Goal: Information Seeking & Learning: Learn about a topic

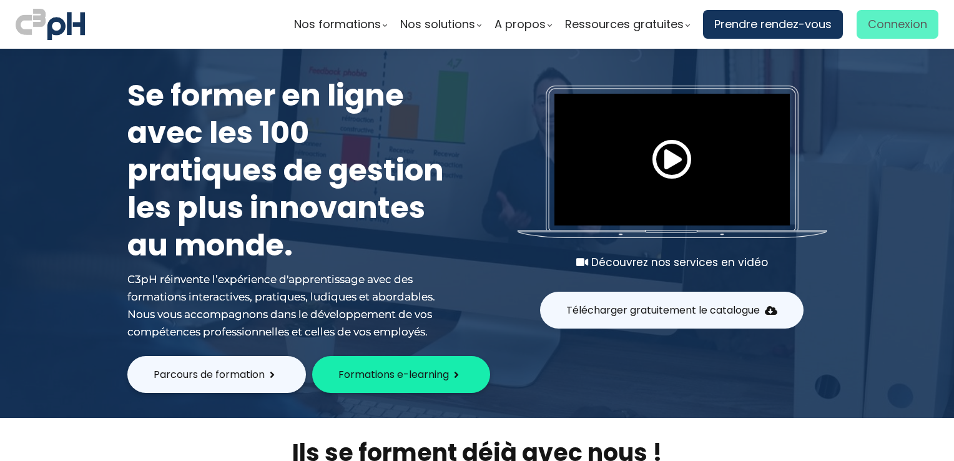
click at [897, 26] on span "Connexion" at bounding box center [897, 24] width 59 height 19
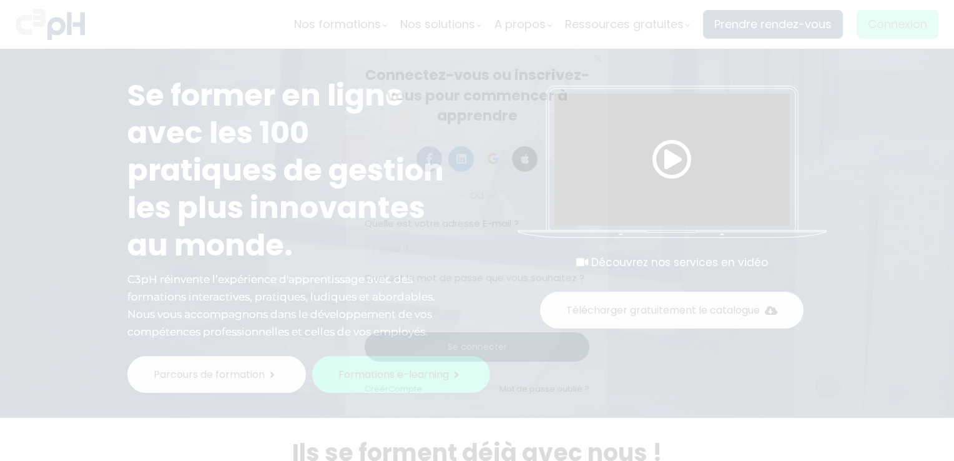
click at [897, 26] on span "Connexion" at bounding box center [897, 24] width 59 height 19
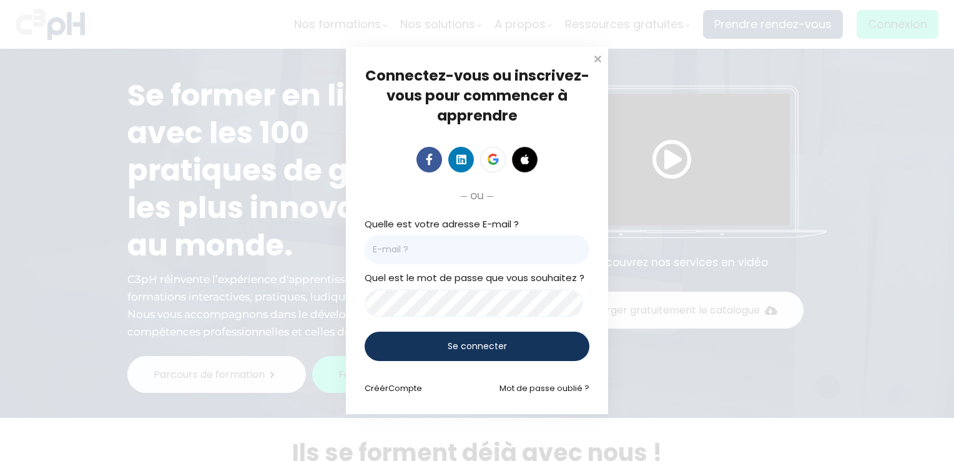
click at [527, 255] on input "email" at bounding box center [477, 249] width 225 height 29
type input "[EMAIL_ADDRESS][DOMAIN_NAME]"
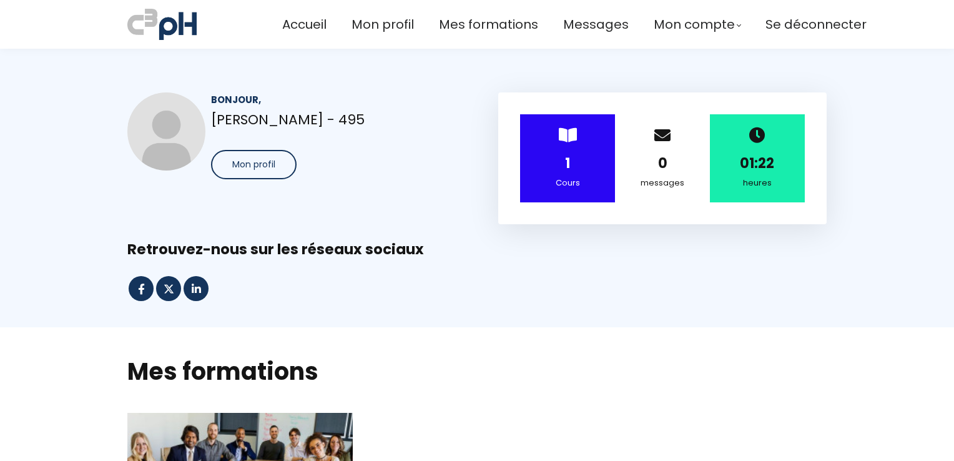
click at [570, 147] on div "> 1 Cours" at bounding box center [567, 158] width 95 height 88
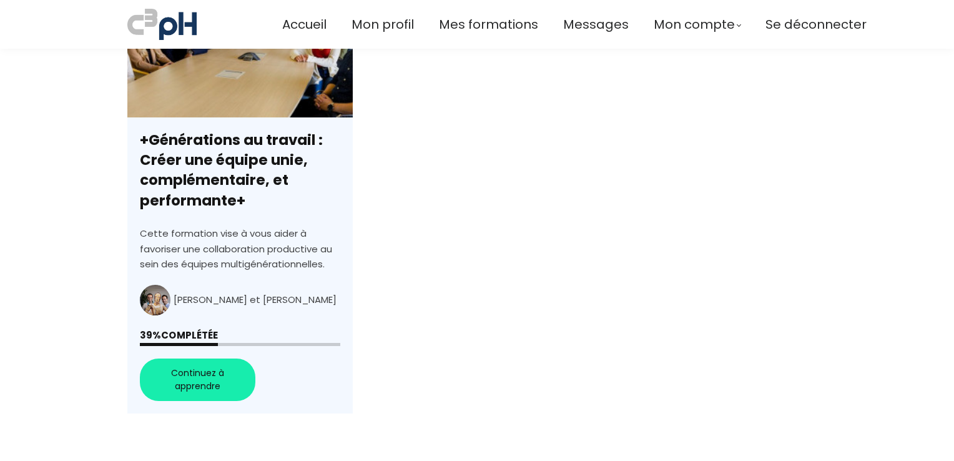
scroll to position [437, 0]
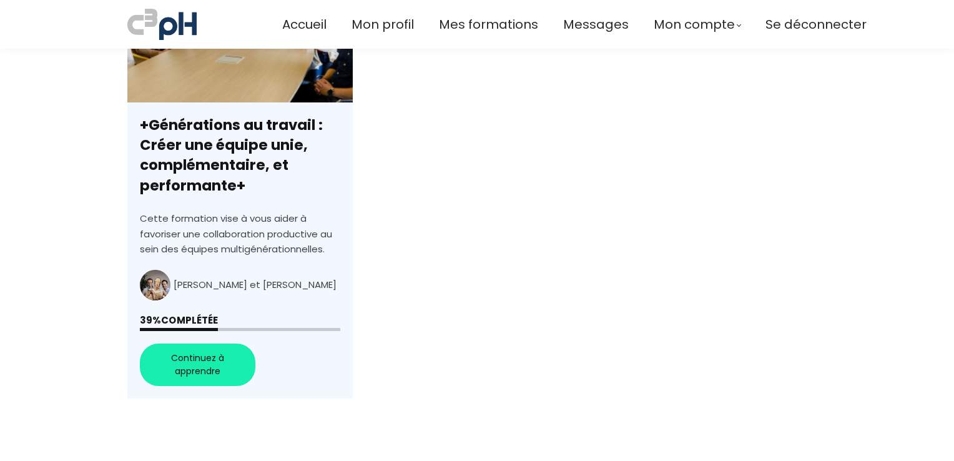
click at [187, 362] on link "+Générations au travail : Créer une équipe unie, complémentaire, et performante+" at bounding box center [239, 187] width 225 height 423
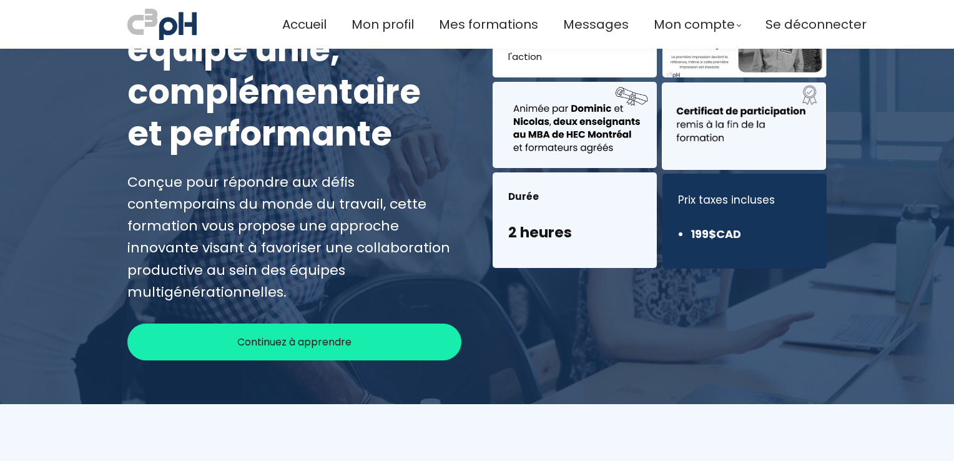
scroll to position [187, 0]
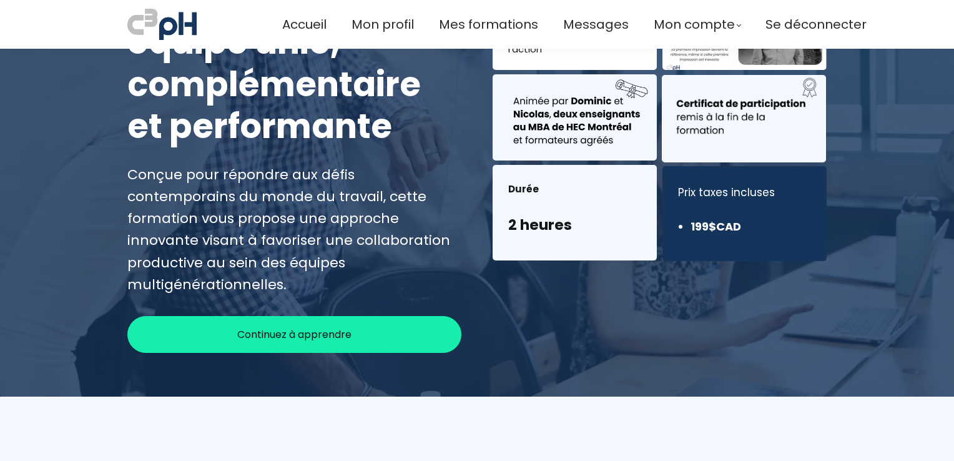
click at [269, 327] on span "Continuez à apprendre" at bounding box center [294, 335] width 114 height 16
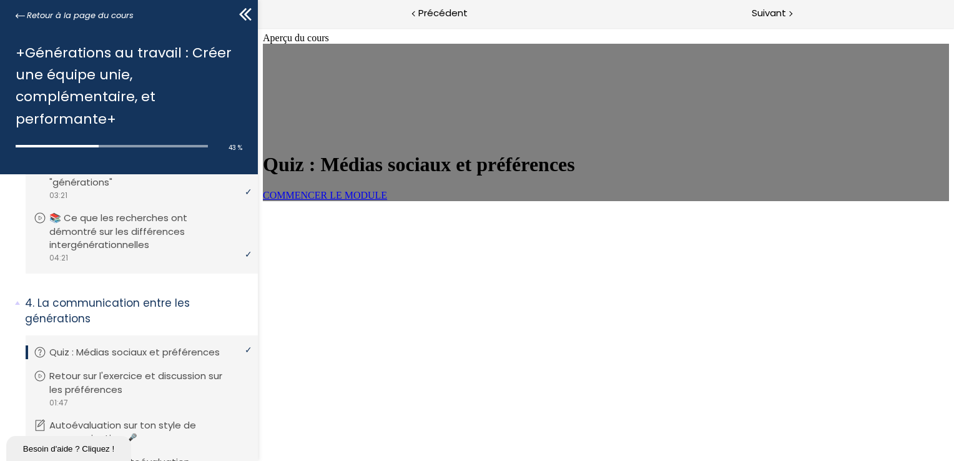
click at [387, 200] on span "COMMENCER LE MODULE" at bounding box center [324, 195] width 124 height 11
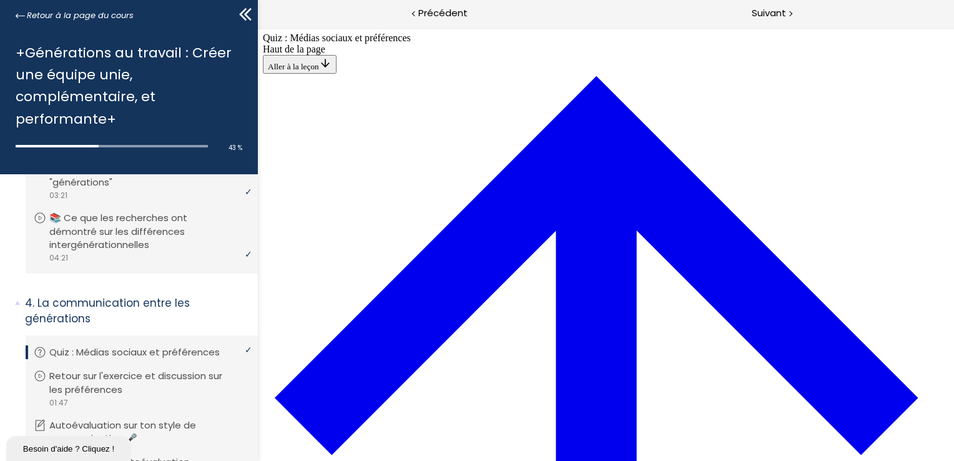
scroll to position [418, 0]
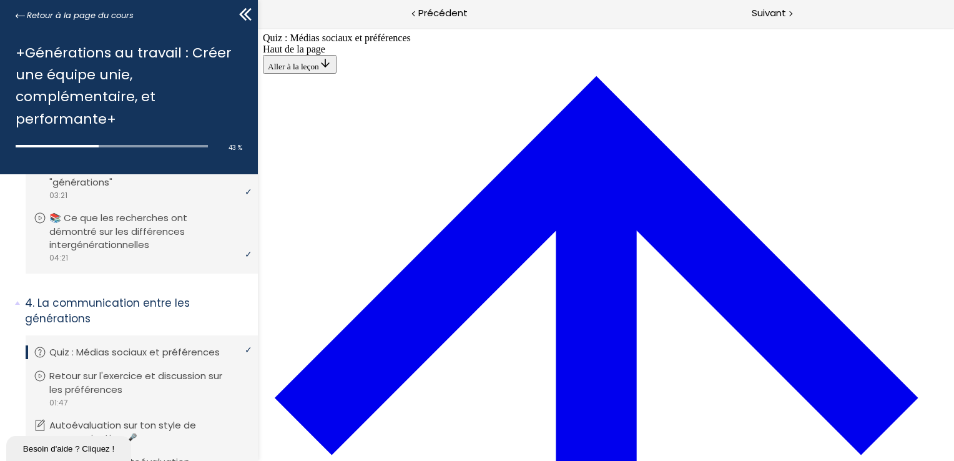
scroll to position [668, 0]
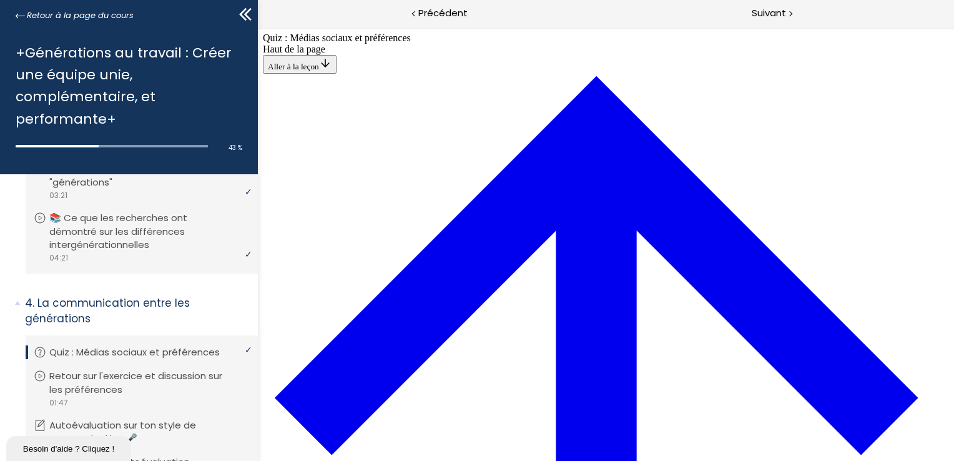
scroll to position [1168, 0]
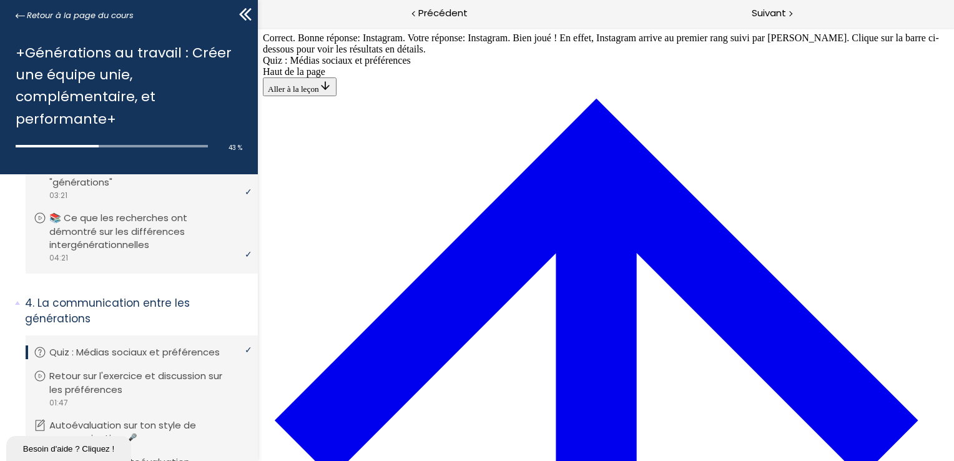
scroll to position [1559, 0]
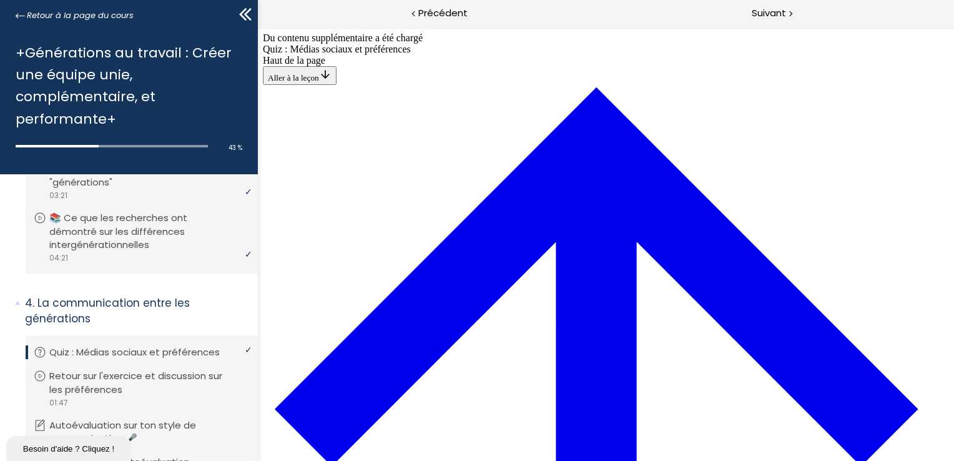
scroll to position [2185, 0]
click at [769, 14] on span "Suivant" at bounding box center [769, 14] width 34 height 16
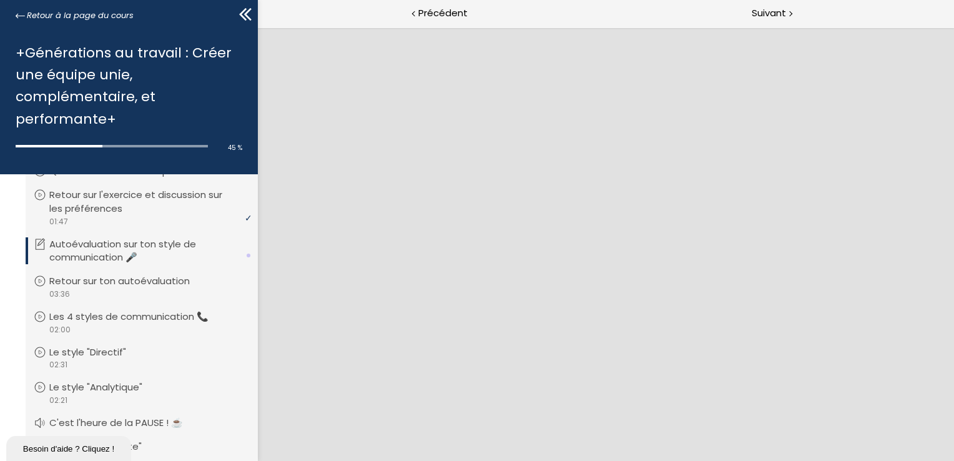
scroll to position [0, 0]
click at [766, 12] on span "Suivant" at bounding box center [769, 14] width 34 height 16
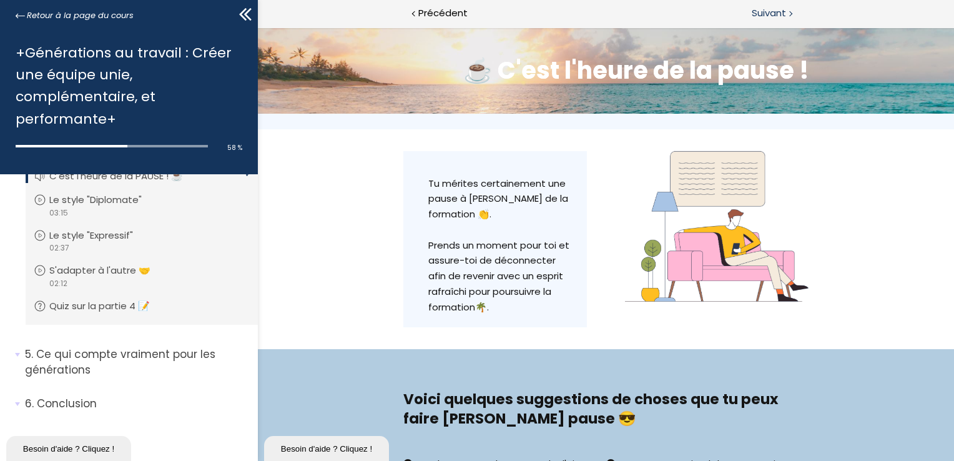
click at [779, 11] on span "Suivant" at bounding box center [769, 14] width 34 height 16
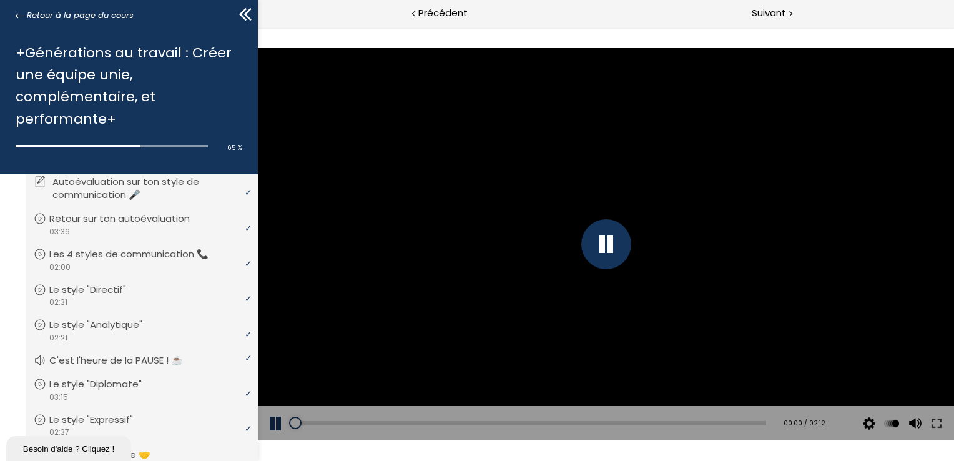
click at [104, 189] on p "Autoévaluation sur ton style de communication 🎤" at bounding box center [150, 188] width 197 height 27
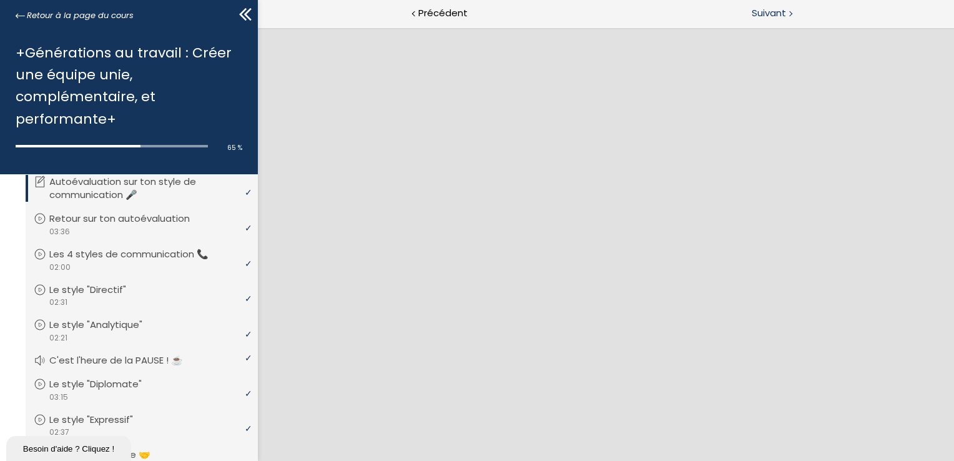
click at [771, 9] on span "Suivant" at bounding box center [769, 14] width 34 height 16
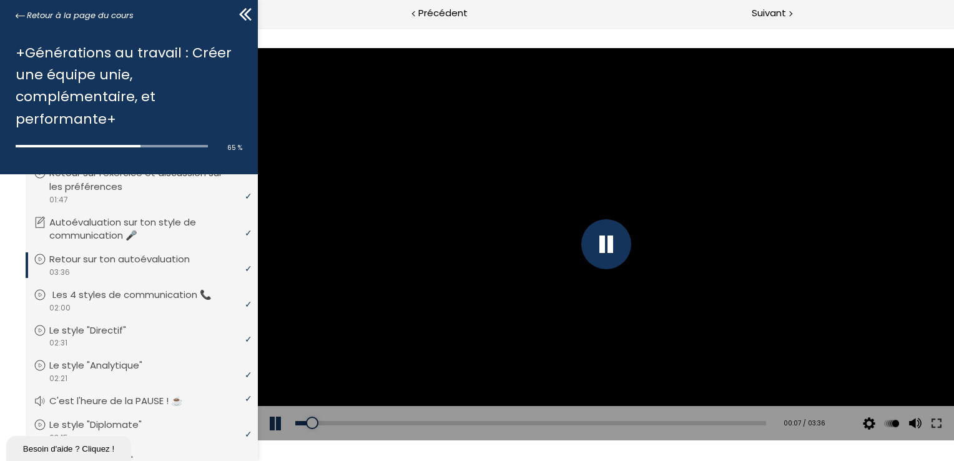
scroll to position [628, 0]
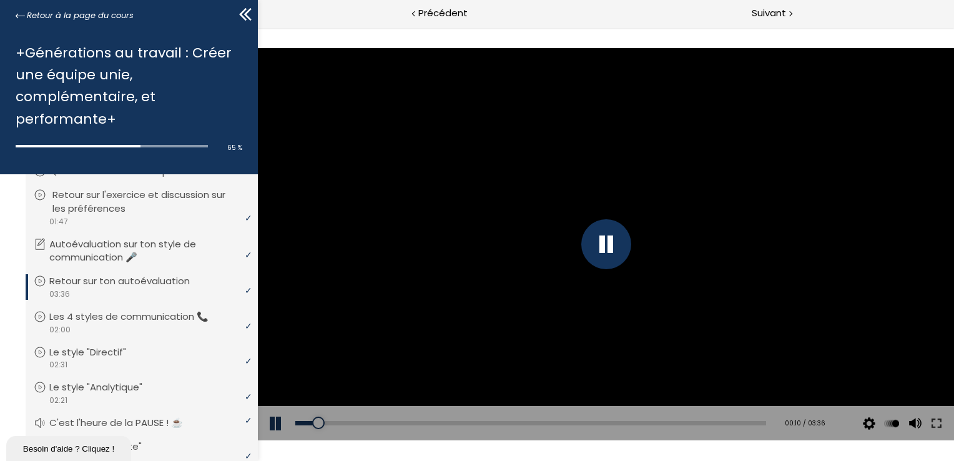
click at [201, 200] on p "Retour sur l'exercice et discussion sur les préférences" at bounding box center [150, 201] width 197 height 27
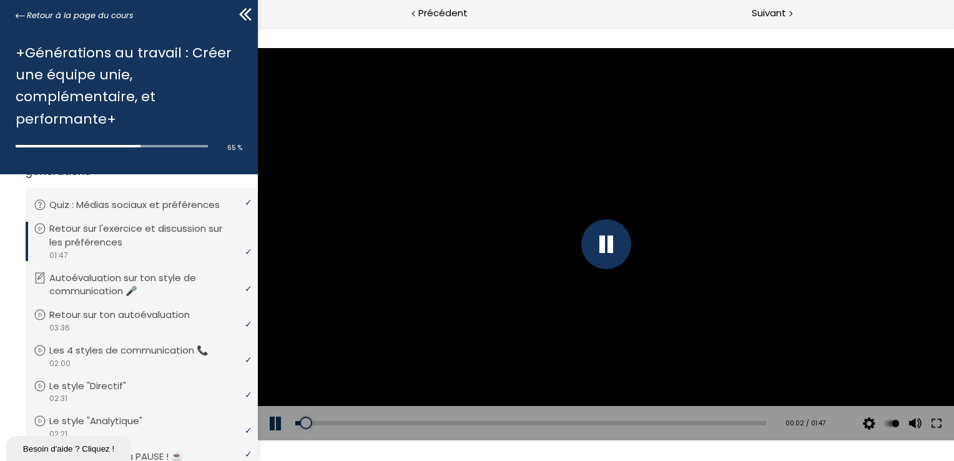
scroll to position [565, 0]
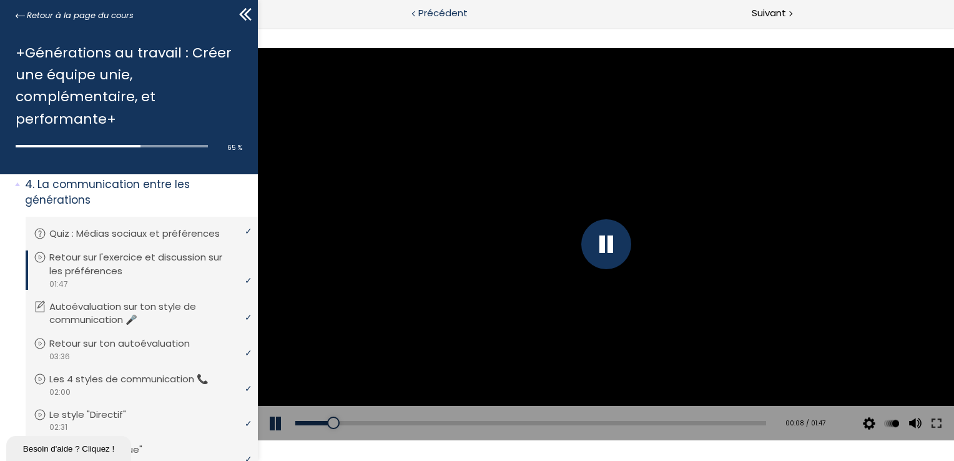
click at [445, 12] on span "Précédent" at bounding box center [442, 14] width 49 height 16
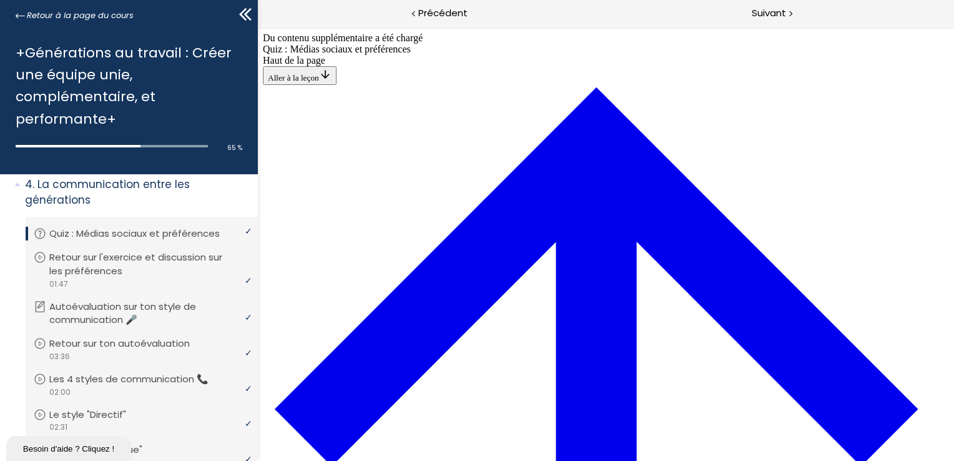
scroll to position [1293, 0]
click at [773, 11] on span "Suivant" at bounding box center [769, 14] width 34 height 16
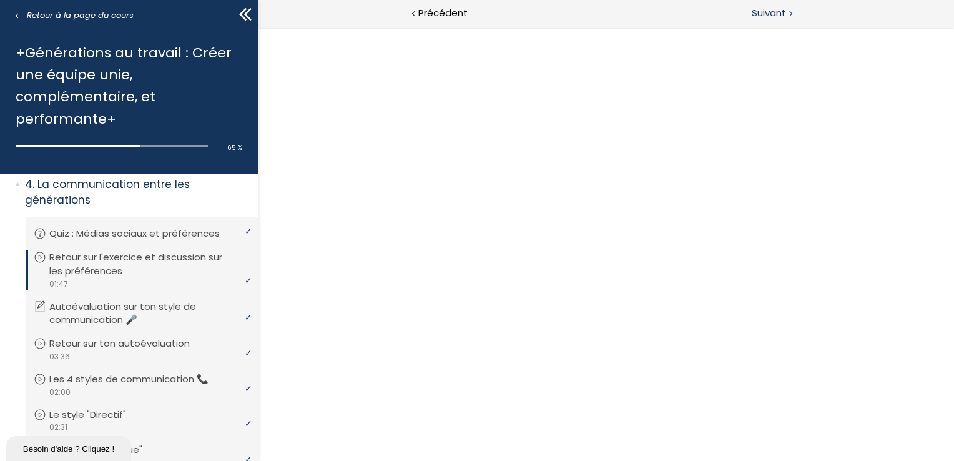
scroll to position [0, 0]
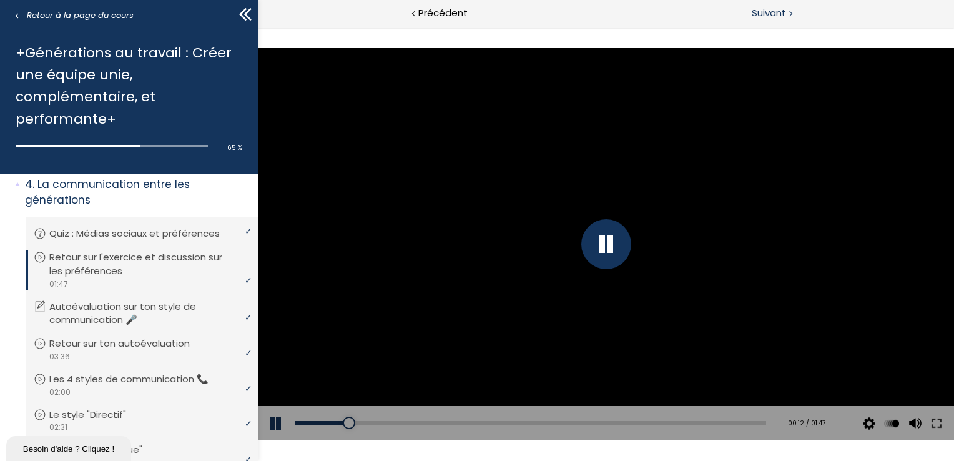
click at [764, 9] on span "Suivant" at bounding box center [769, 14] width 34 height 16
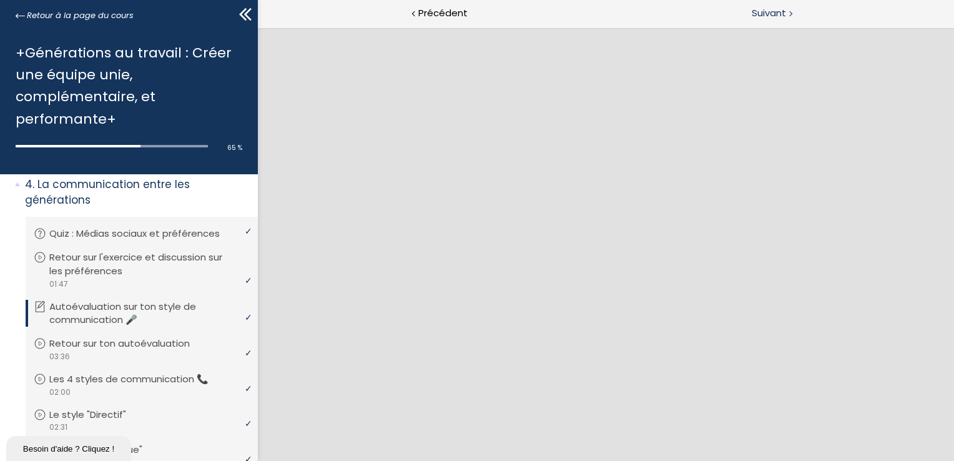
click at [779, 12] on span "Suivant" at bounding box center [769, 14] width 34 height 16
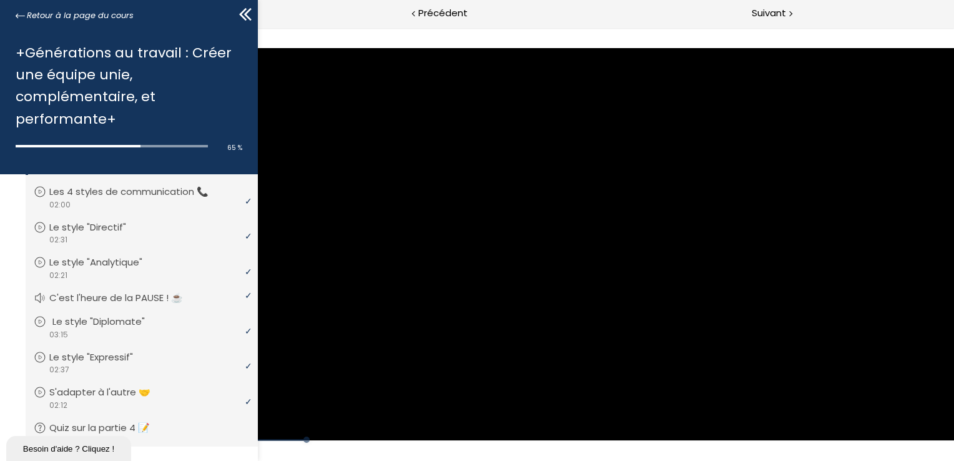
scroll to position [815, 0]
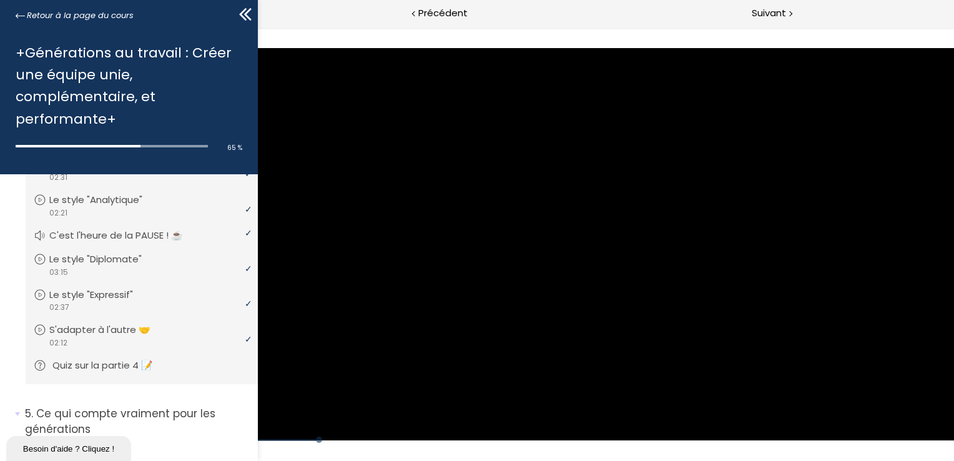
click at [112, 370] on p "Quiz sur la partie 4 📝" at bounding box center [111, 365] width 119 height 14
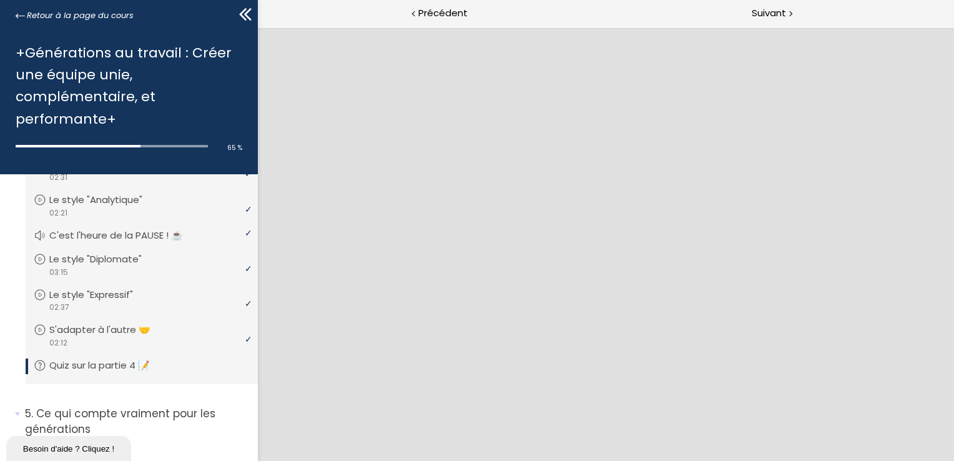
scroll to position [0, 0]
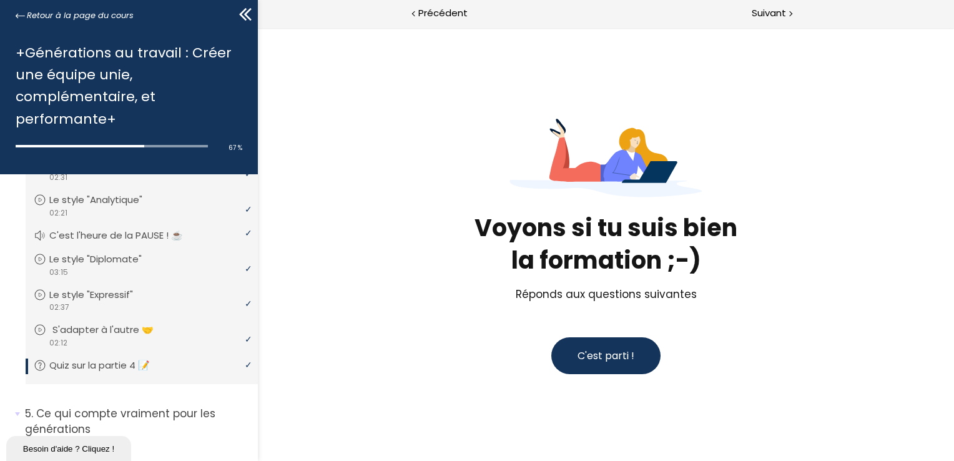
click at [99, 332] on p "S'adapter à l'autre 🤝" at bounding box center [112, 330] width 120 height 14
click at [603, 358] on span "C'est parti !" at bounding box center [605, 355] width 57 height 14
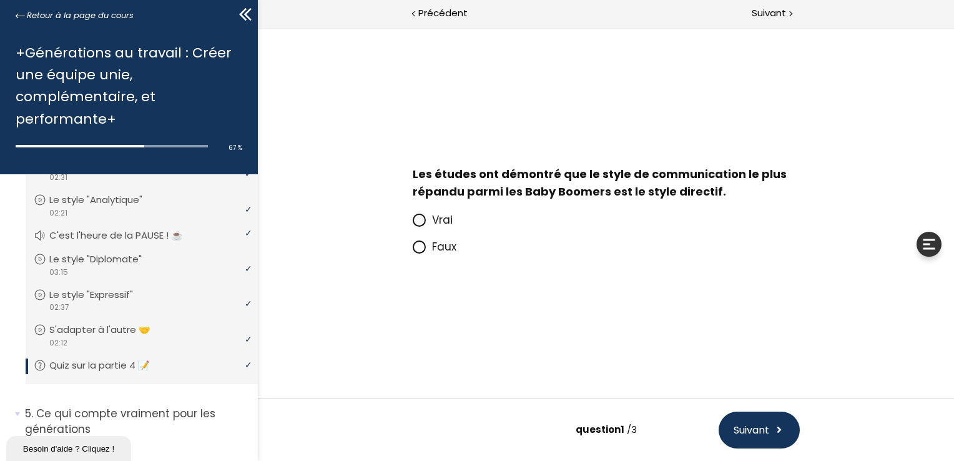
click at [420, 250] on icon at bounding box center [418, 246] width 7 height 7
click at [412, 250] on input "Faux" at bounding box center [412, 250] width 0 height 0
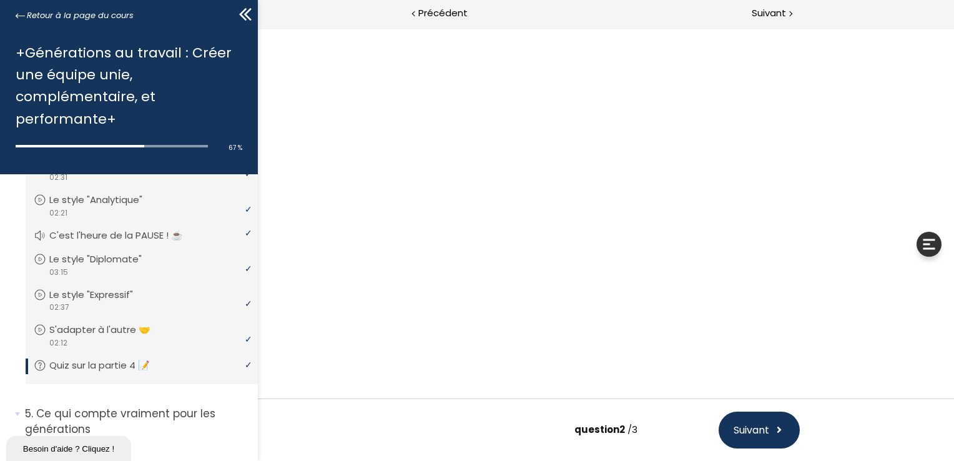
scroll to position [77, 0]
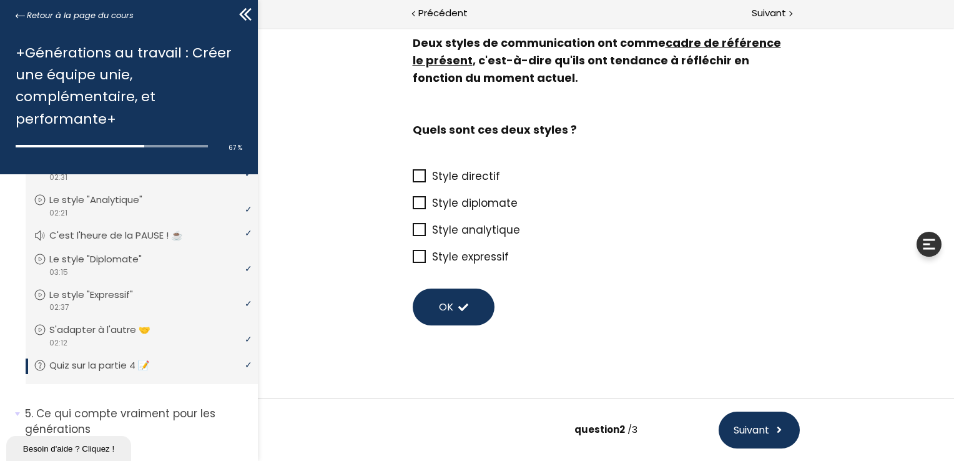
click at [414, 174] on icon at bounding box center [419, 176] width 10 height 10
click at [412, 180] on input "Style directif" at bounding box center [412, 180] width 0 height 0
click at [414, 177] on icon at bounding box center [419, 176] width 10 height 10
click at [412, 180] on input "Style directif" at bounding box center [412, 180] width 0 height 0
click at [414, 177] on icon at bounding box center [419, 176] width 10 height 10
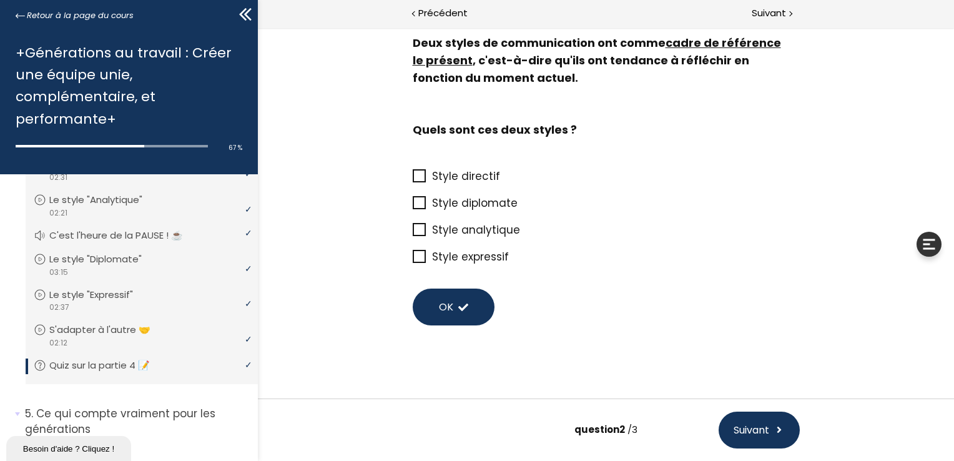
click at [412, 180] on input "Style directif" at bounding box center [412, 180] width 0 height 0
click at [415, 204] on icon at bounding box center [418, 202] width 11 height 11
click at [412, 207] on input "Style diplomate" at bounding box center [412, 207] width 0 height 0
click at [458, 306] on span at bounding box center [463, 307] width 10 height 10
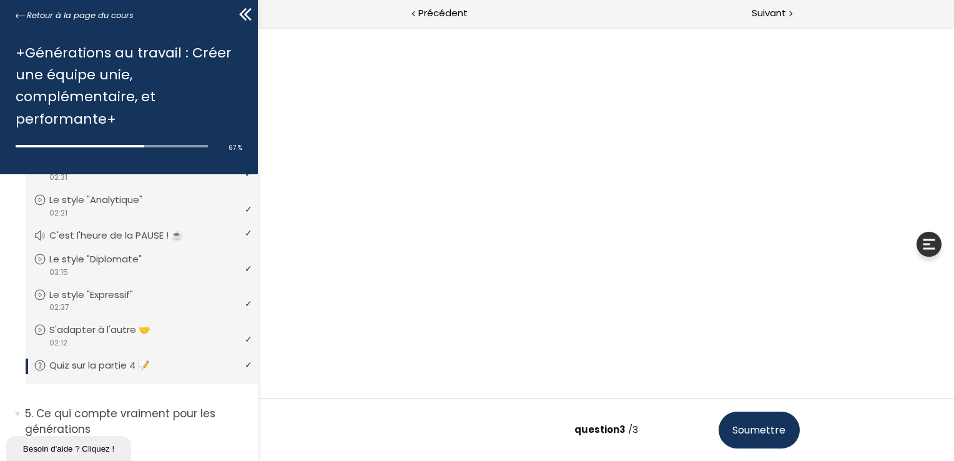
scroll to position [0, 0]
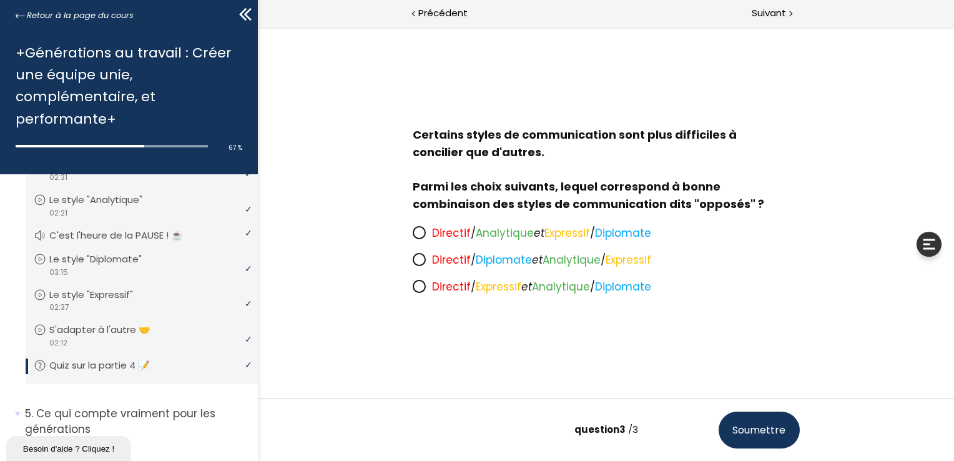
click at [423, 285] on icon at bounding box center [418, 286] width 11 height 11
click at [412, 290] on input "Directif / Expressif et Analytique / Diplomate" at bounding box center [412, 290] width 0 height 0
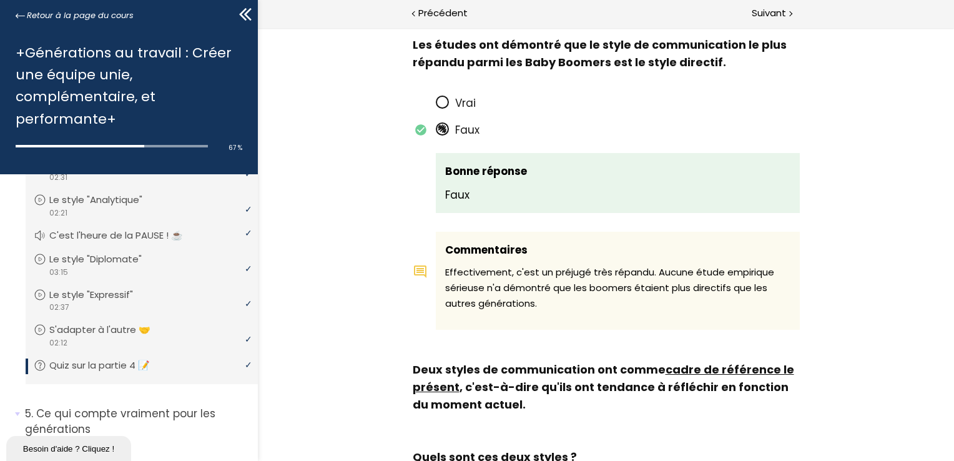
scroll to position [182, 0]
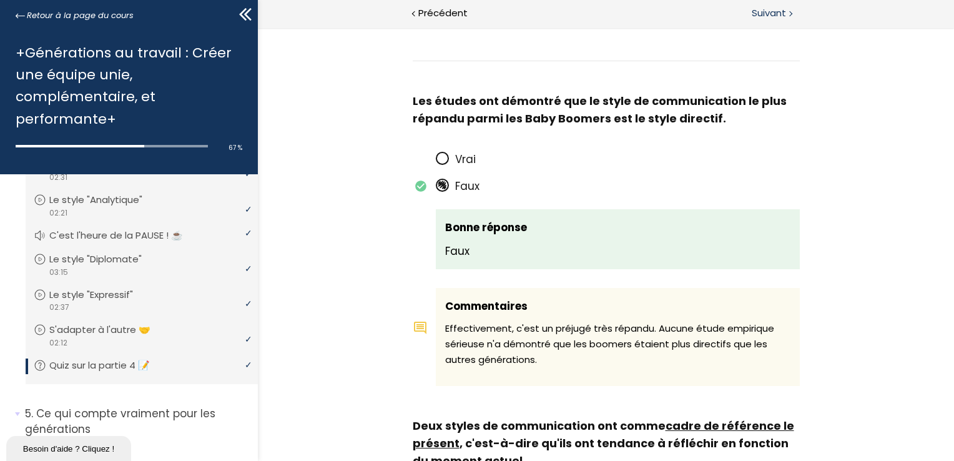
click at [781, 15] on span "Suivant" at bounding box center [769, 14] width 34 height 16
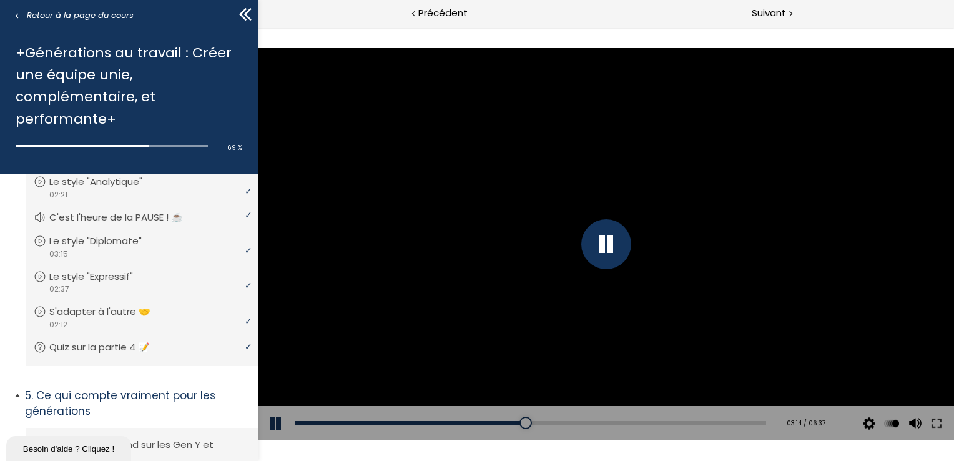
scroll to position [958, 0]
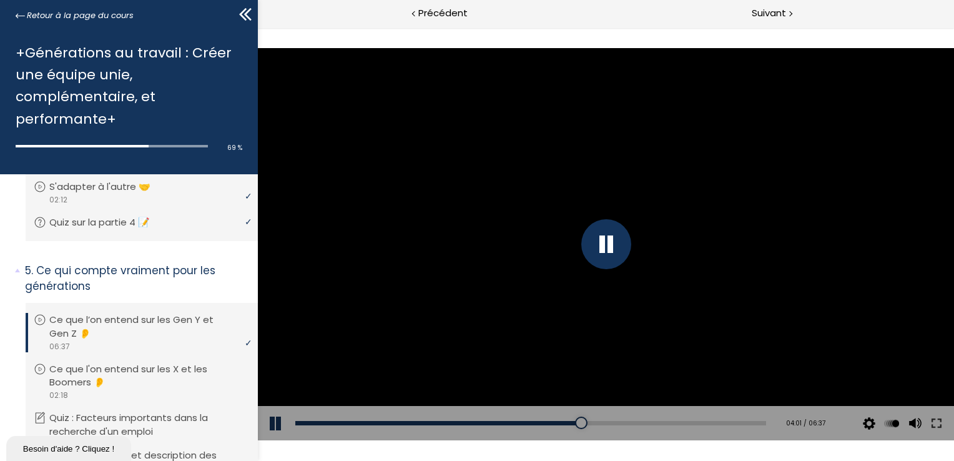
click at [610, 244] on div at bounding box center [606, 244] width 50 height 50
click at [601, 194] on div at bounding box center [605, 244] width 696 height 392
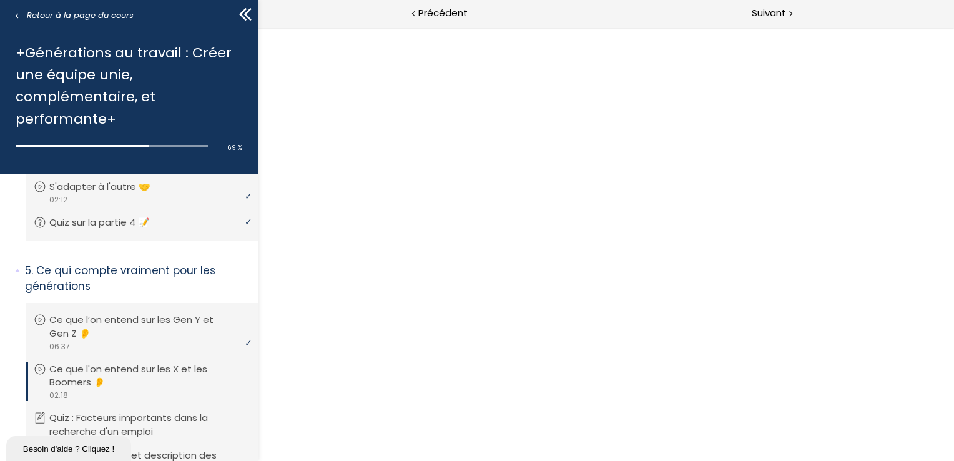
scroll to position [0, 0]
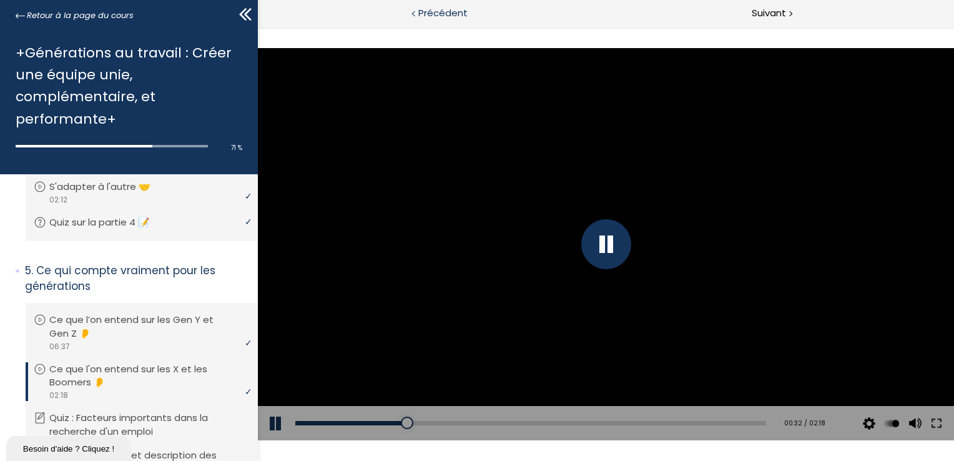
click at [441, 12] on span "Précédent" at bounding box center [442, 14] width 49 height 16
click at [791, 17] on div at bounding box center [790, 13] width 4 height 16
drag, startPoint x: 456, startPoint y: 421, endPoint x: 388, endPoint y: 423, distance: 68.1
click at [415, 423] on div "00:37" at bounding box center [530, 423] width 471 height 4
drag, startPoint x: 388, startPoint y: 423, endPoint x: 353, endPoint y: 425, distance: 35.0
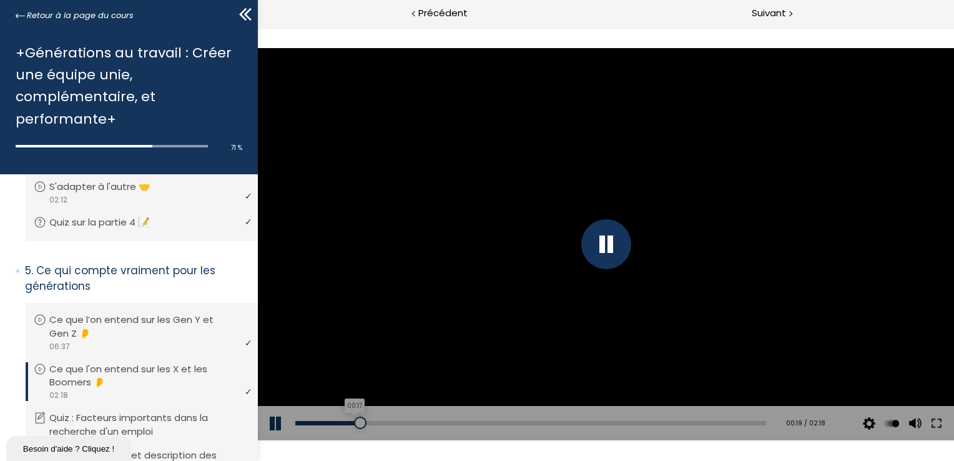
click at [353, 425] on div at bounding box center [359, 423] width 12 height 12
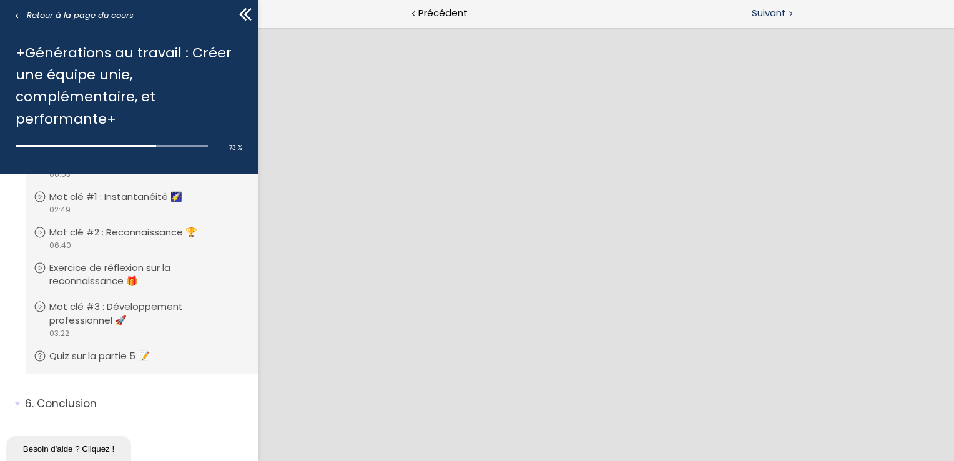
click at [770, 14] on span "Suivant" at bounding box center [769, 14] width 34 height 16
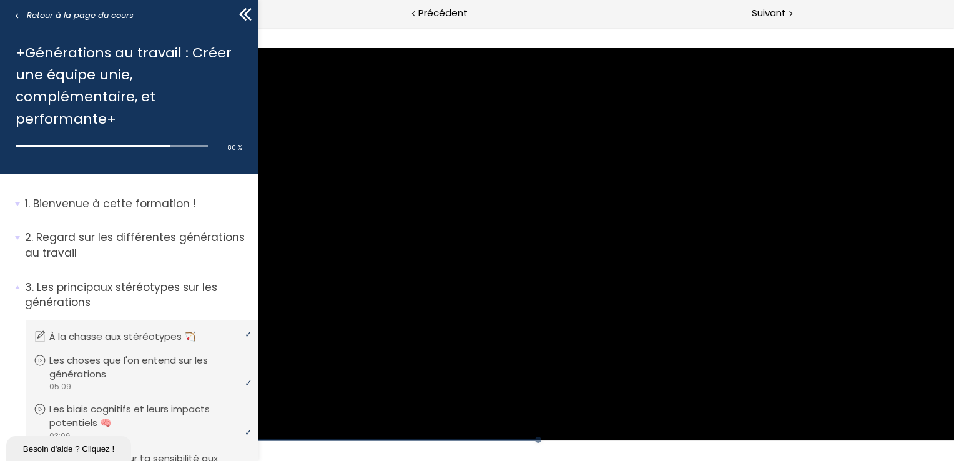
scroll to position [1145, 0]
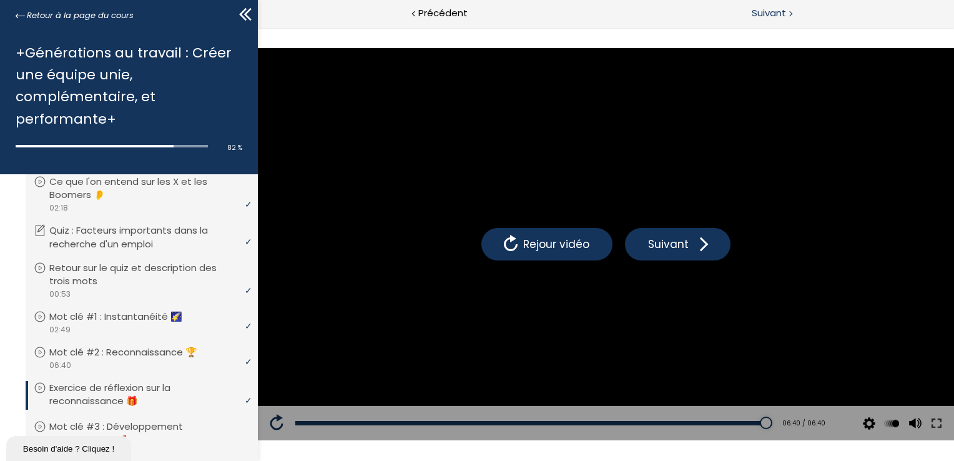
click at [771, 12] on span "Suivant" at bounding box center [769, 14] width 34 height 16
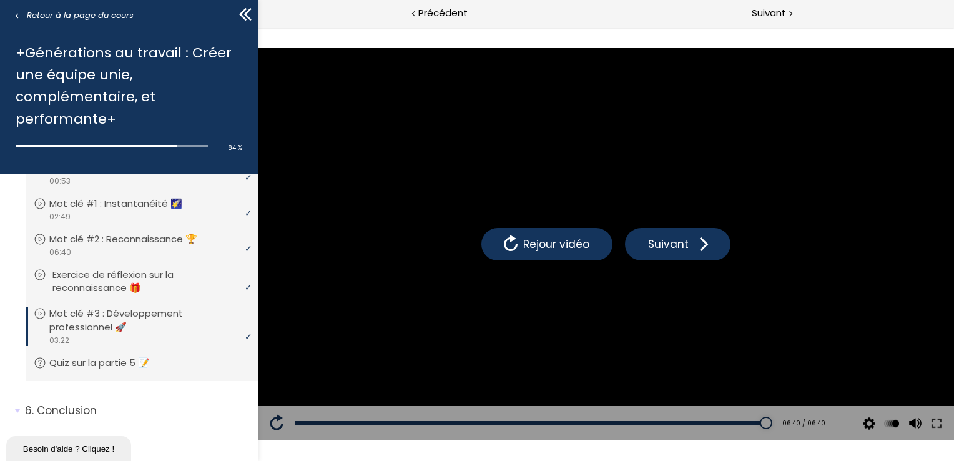
scroll to position [1270, 0]
